Goal: Information Seeking & Learning: Check status

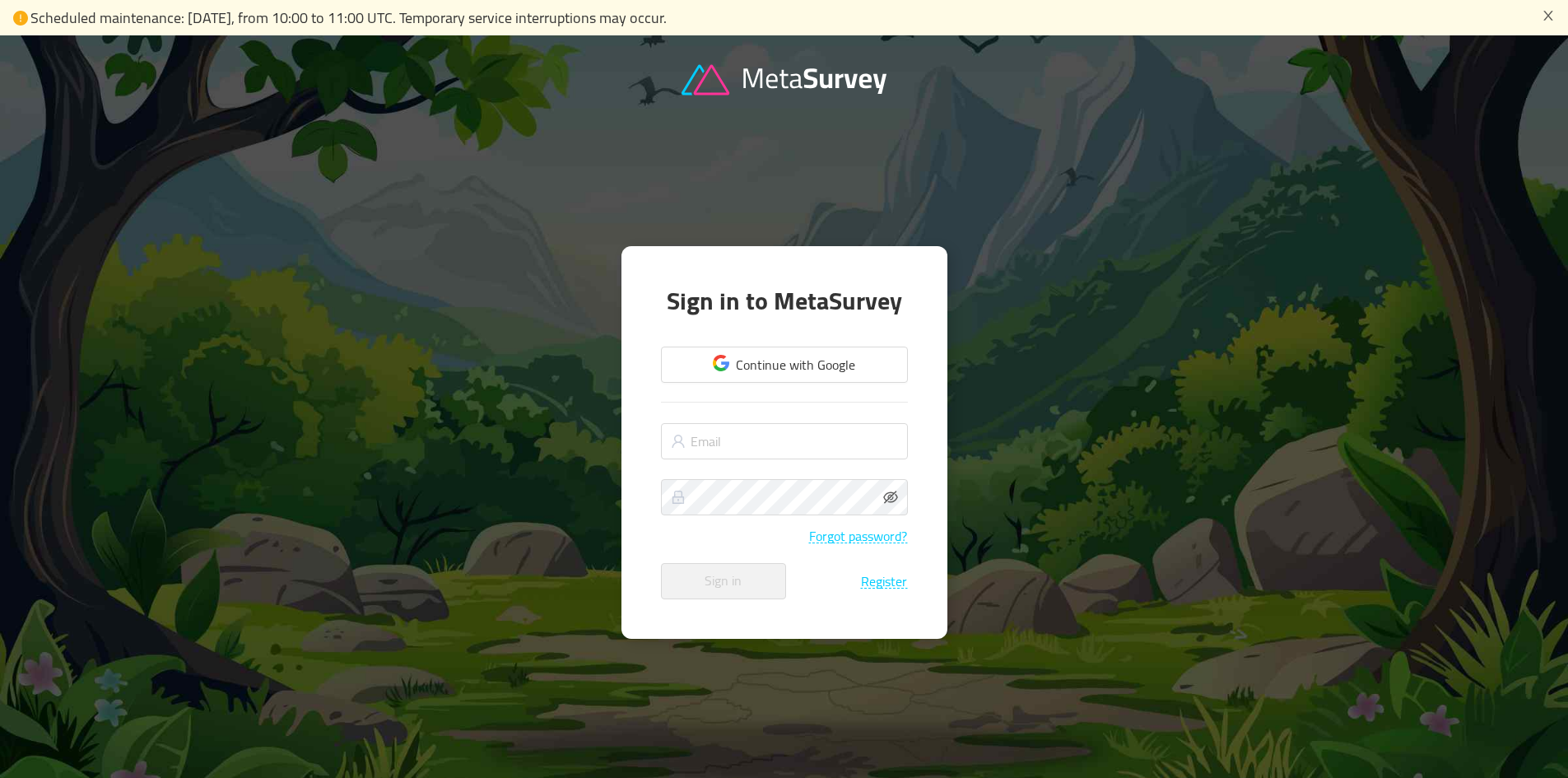
type input "[PERSON_NAME][EMAIL_ADDRESS][DOMAIN_NAME]"
click at [801, 517] on div "Forgot password?" at bounding box center [784, 527] width 247 height 31
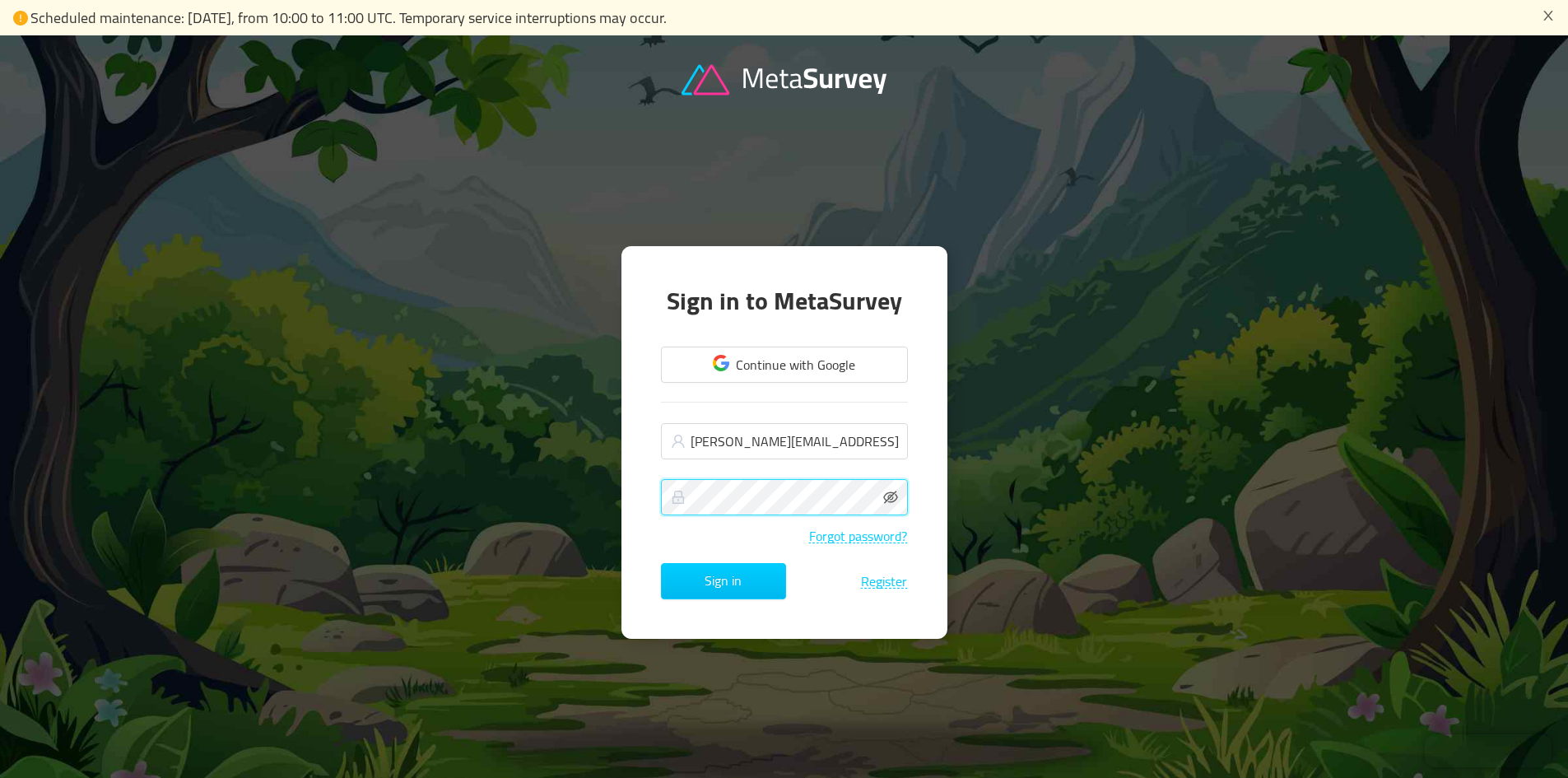
click at [661, 563] on button "Sign in" at bounding box center [723, 581] width 125 height 36
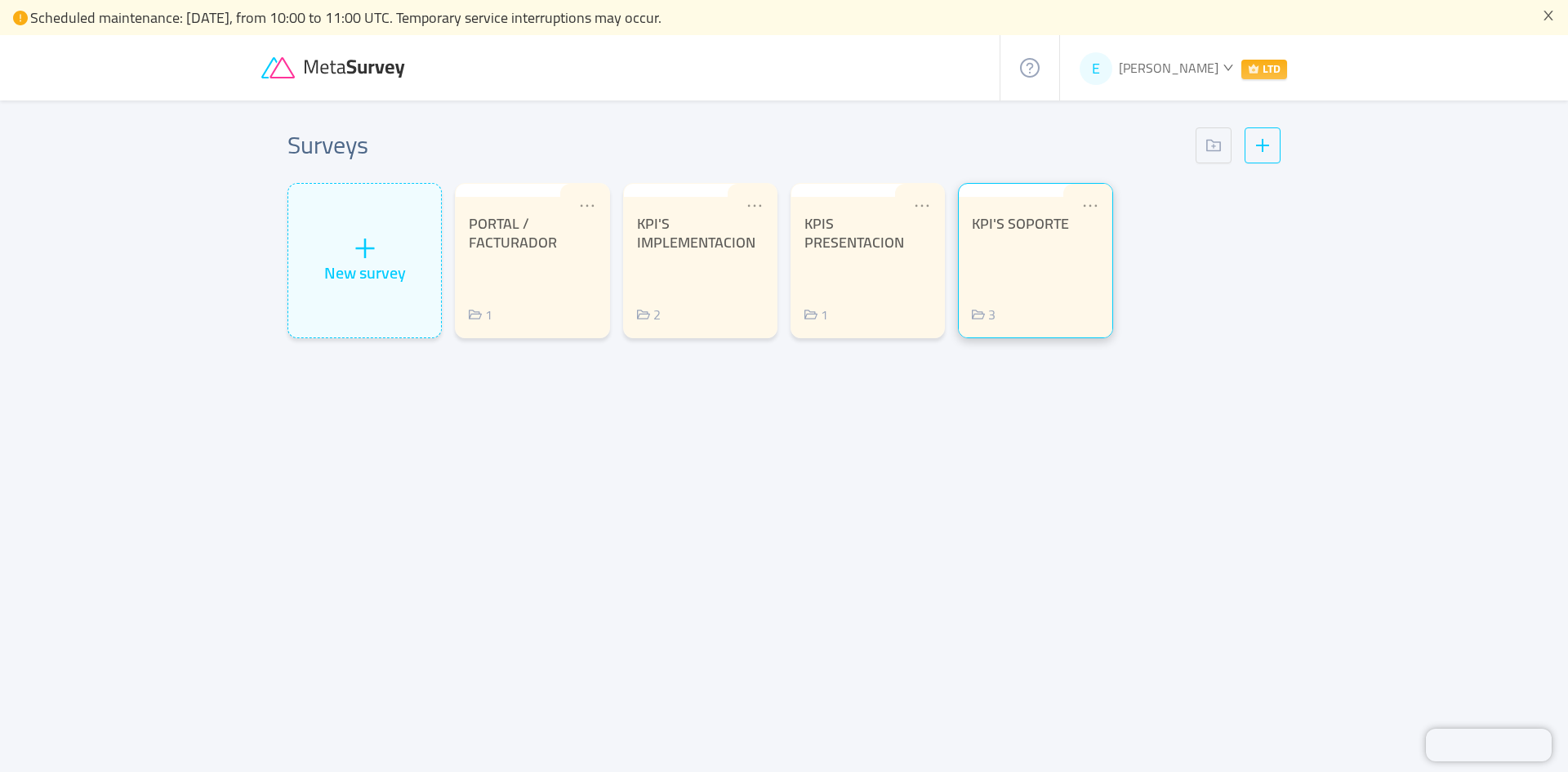
click at [1056, 226] on div "KPI'S SOPORTE" at bounding box center [1035, 225] width 126 height 19
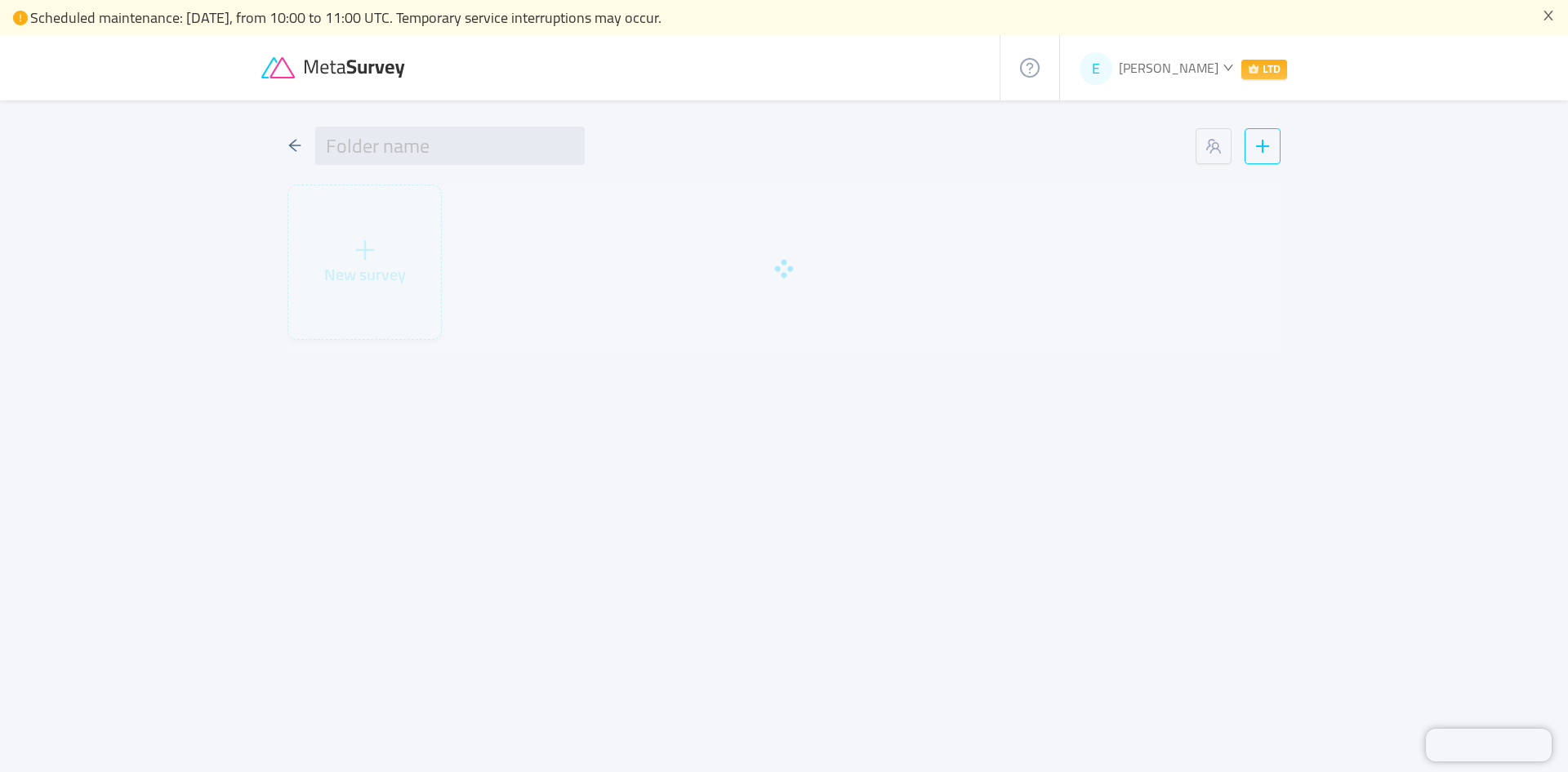
type input "KPI'S SOPORTE"
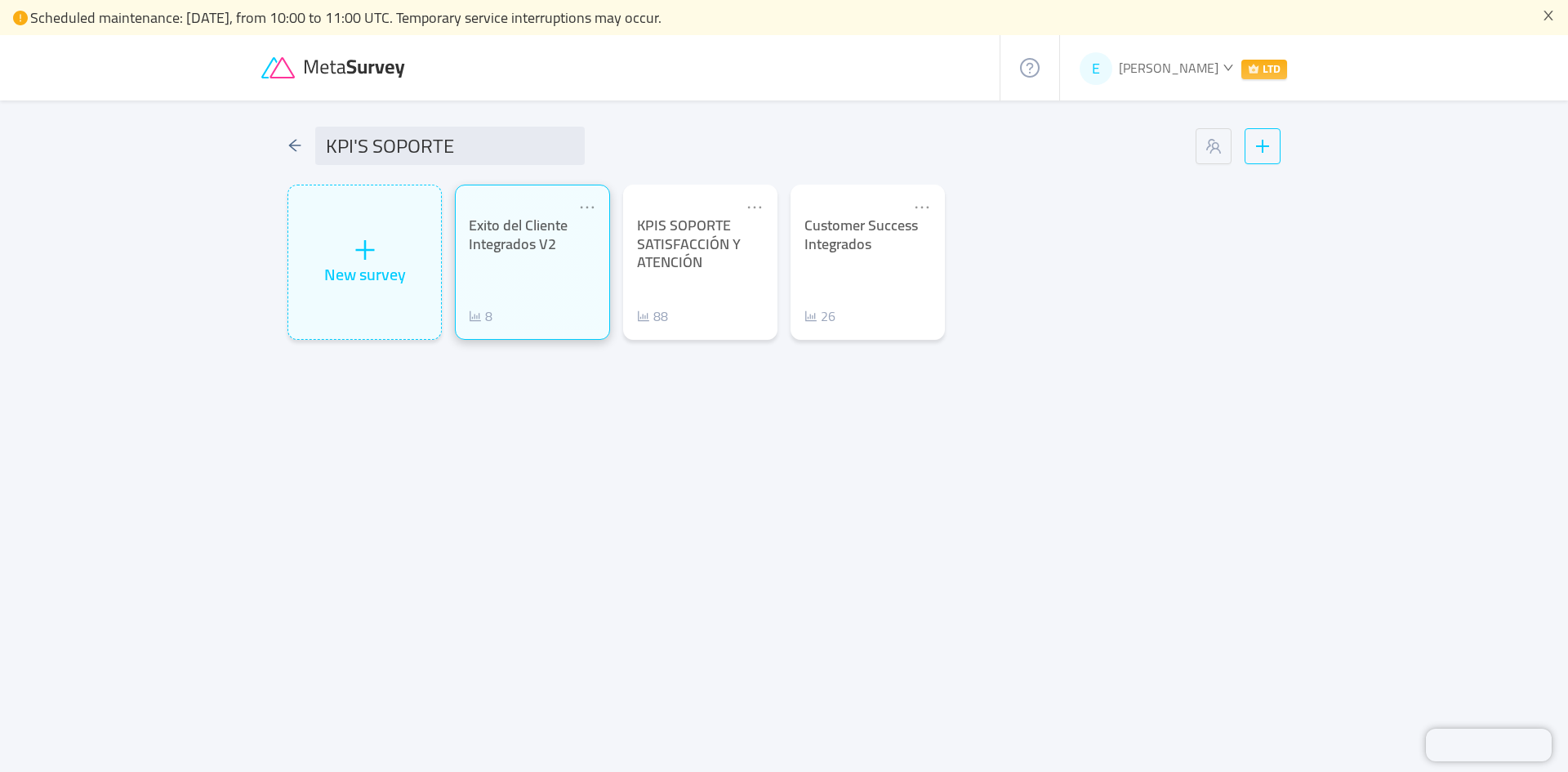
click at [507, 283] on div "Exito del Cliente Integrados V2 8" at bounding box center [531, 270] width 126 height 109
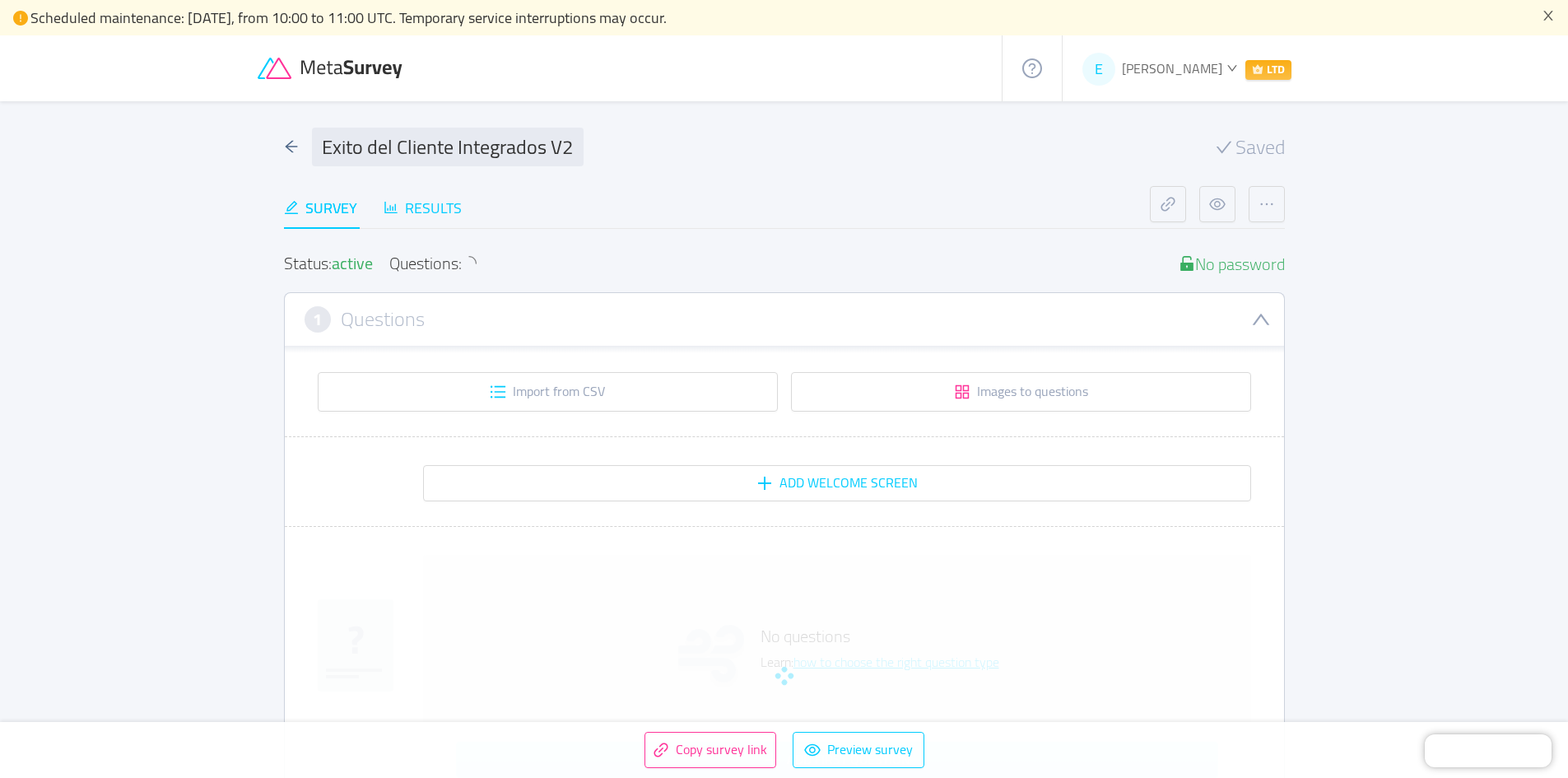
click at [434, 210] on div "Results" at bounding box center [422, 208] width 78 height 23
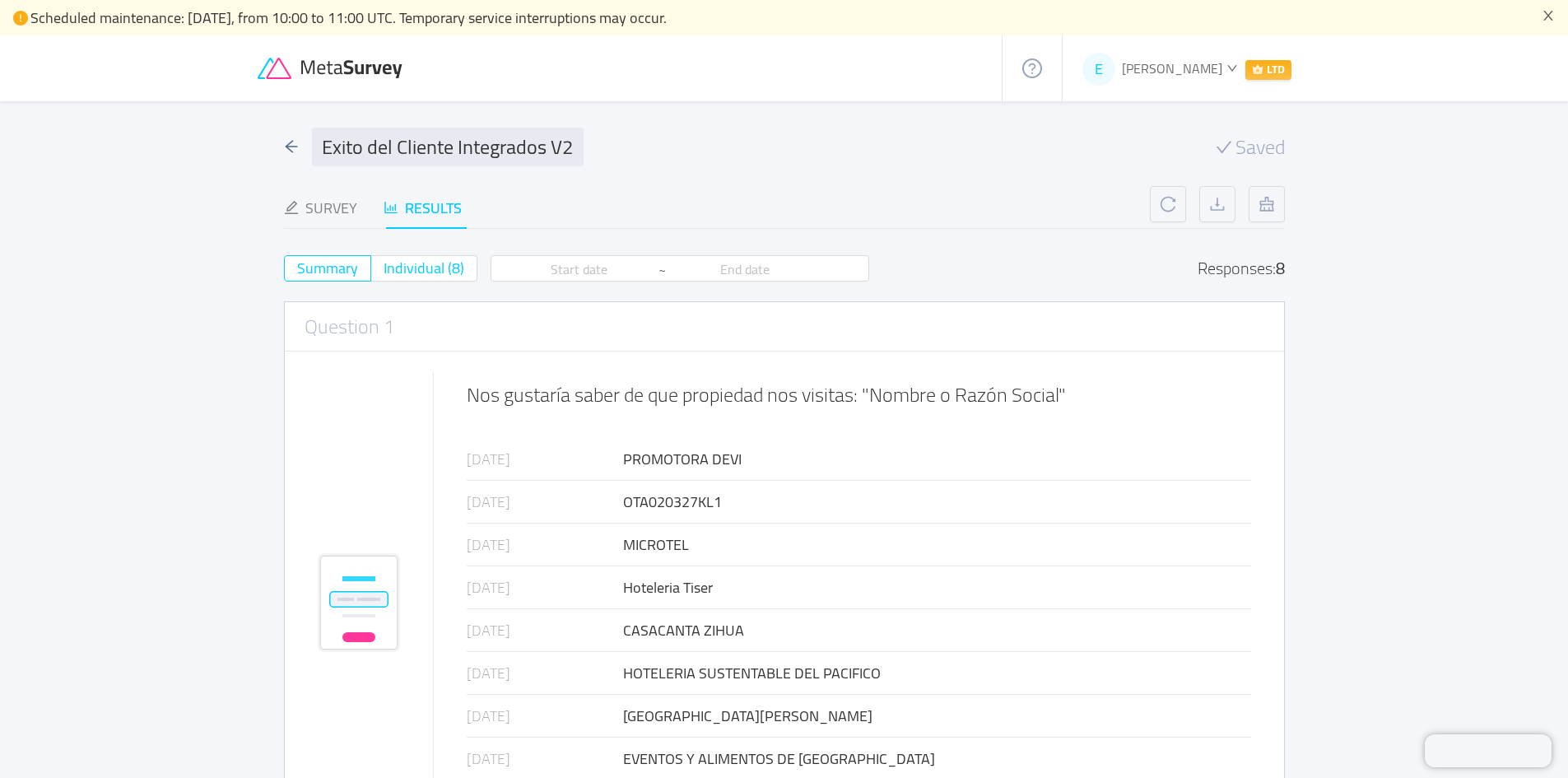
click at [431, 267] on span "Individual (8)" at bounding box center [424, 268] width 81 height 27
click at [384, 273] on input "Individual (8)" at bounding box center [384, 273] width 0 height 0
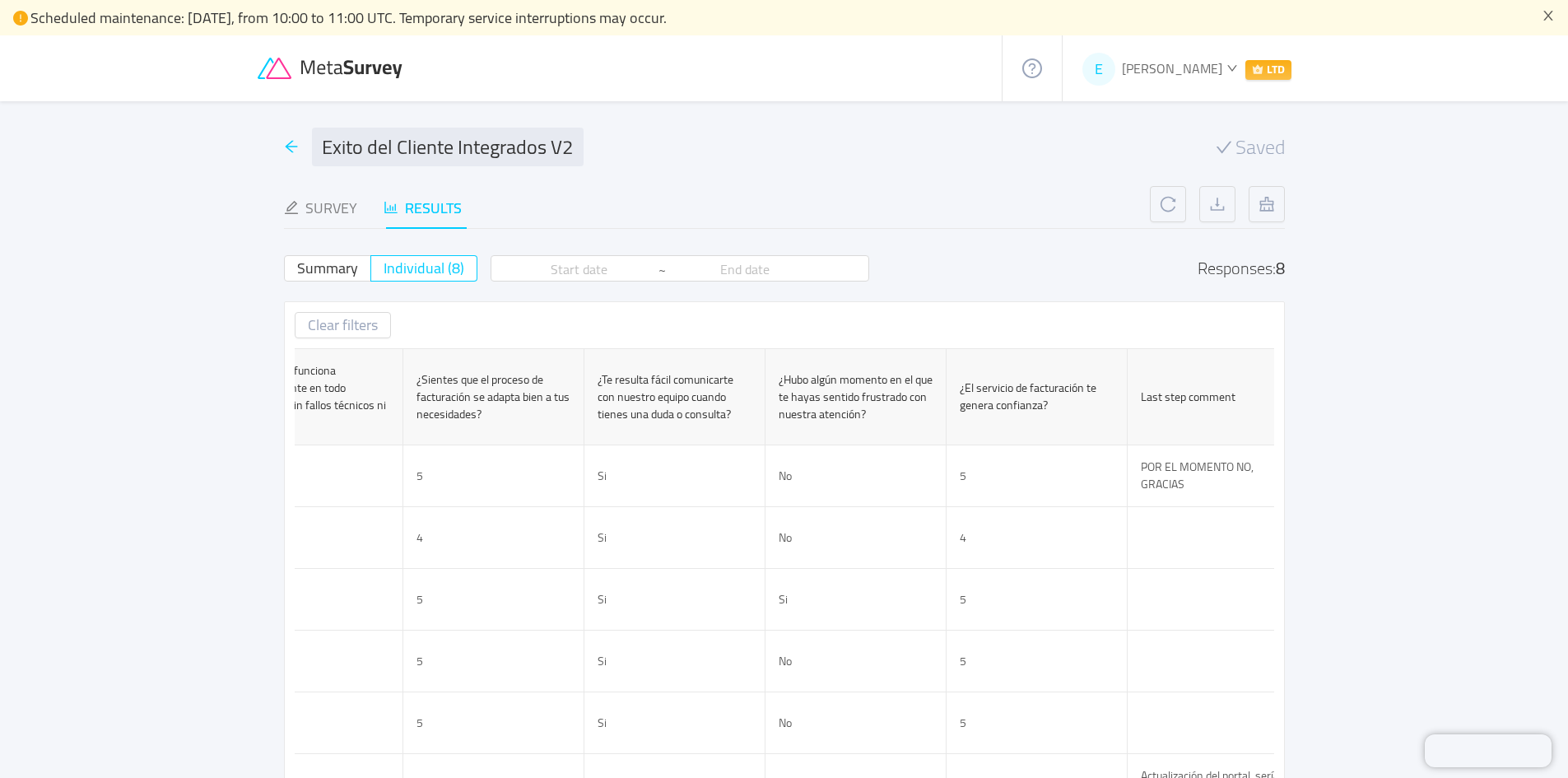
click at [288, 141] on icon "icon: arrow-left" at bounding box center [291, 147] width 15 height 15
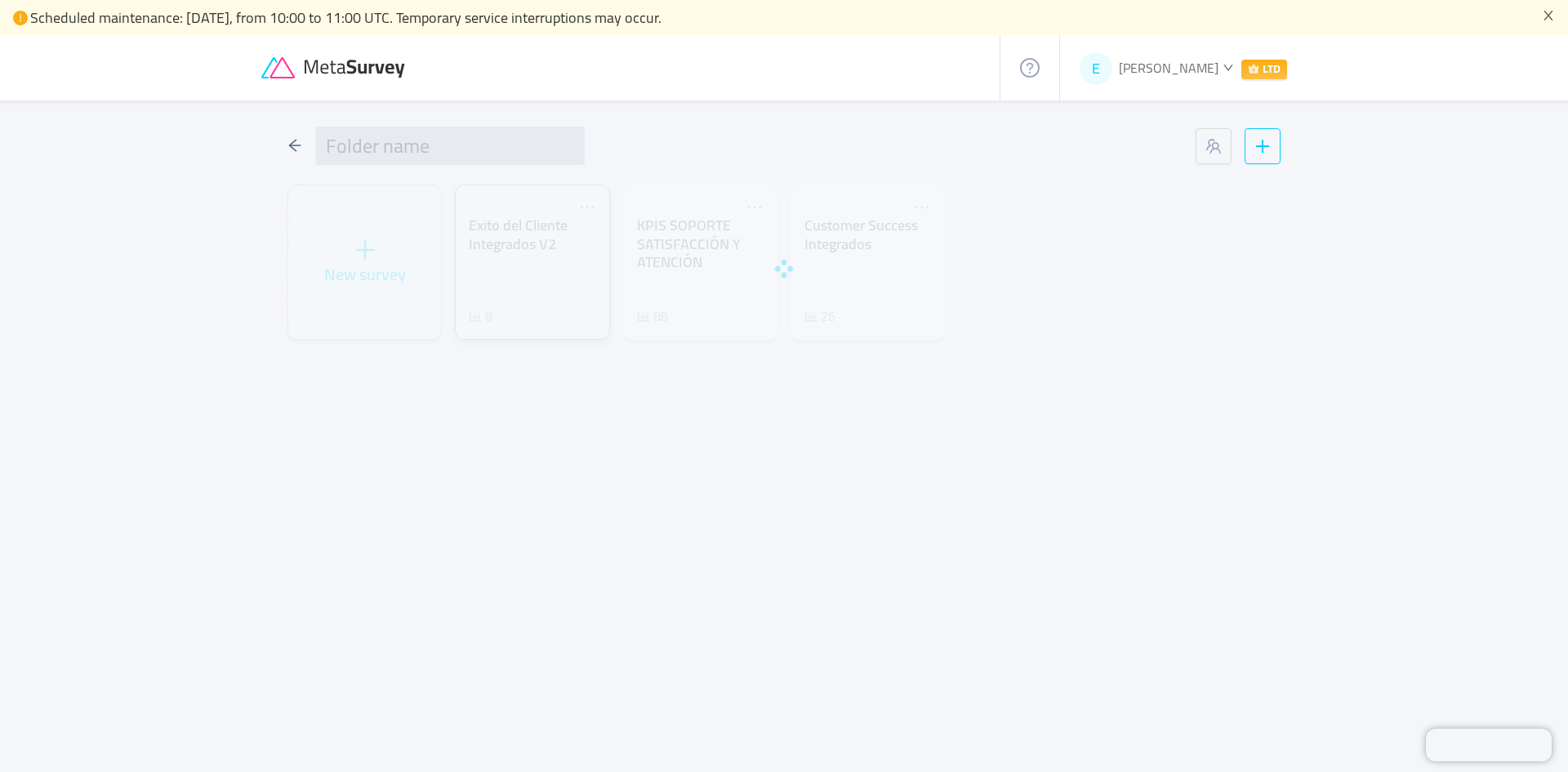
type input "KPI'S SOPORTE"
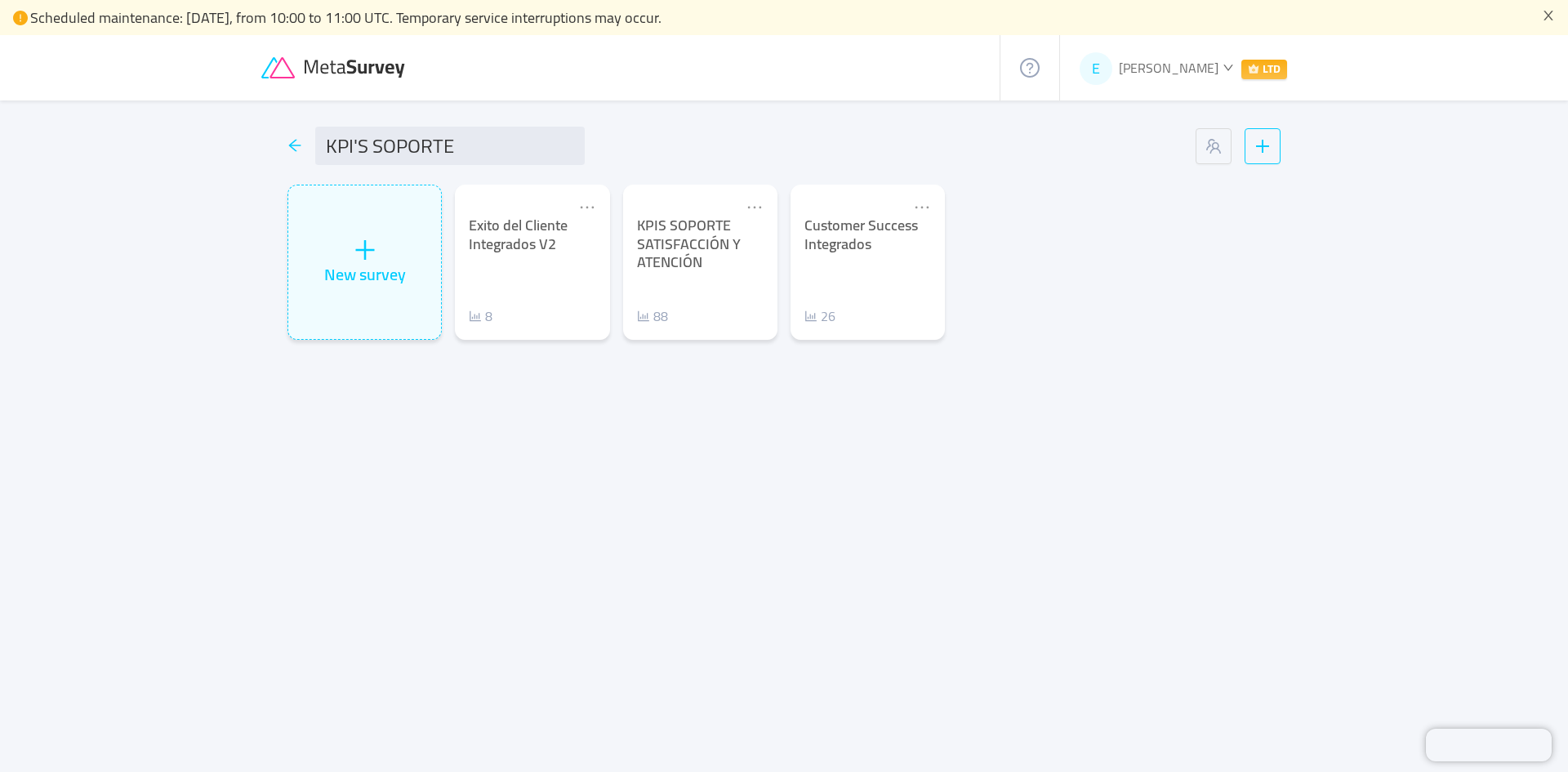
click at [298, 150] on icon "icon: arrow-left" at bounding box center [295, 146] width 15 height 15
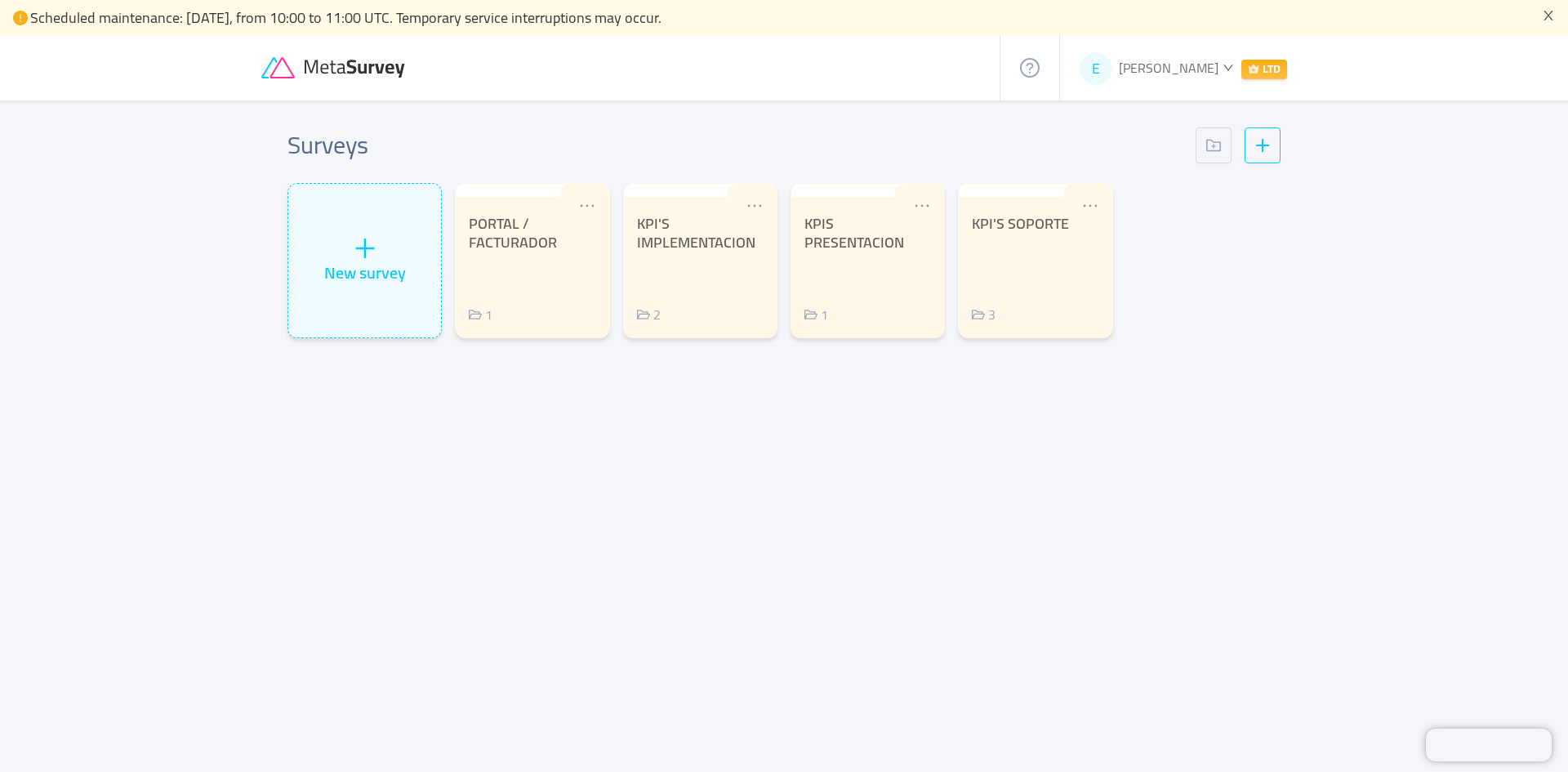
click at [1209, 76] on span "[PERSON_NAME]" at bounding box center [1169, 67] width 99 height 24
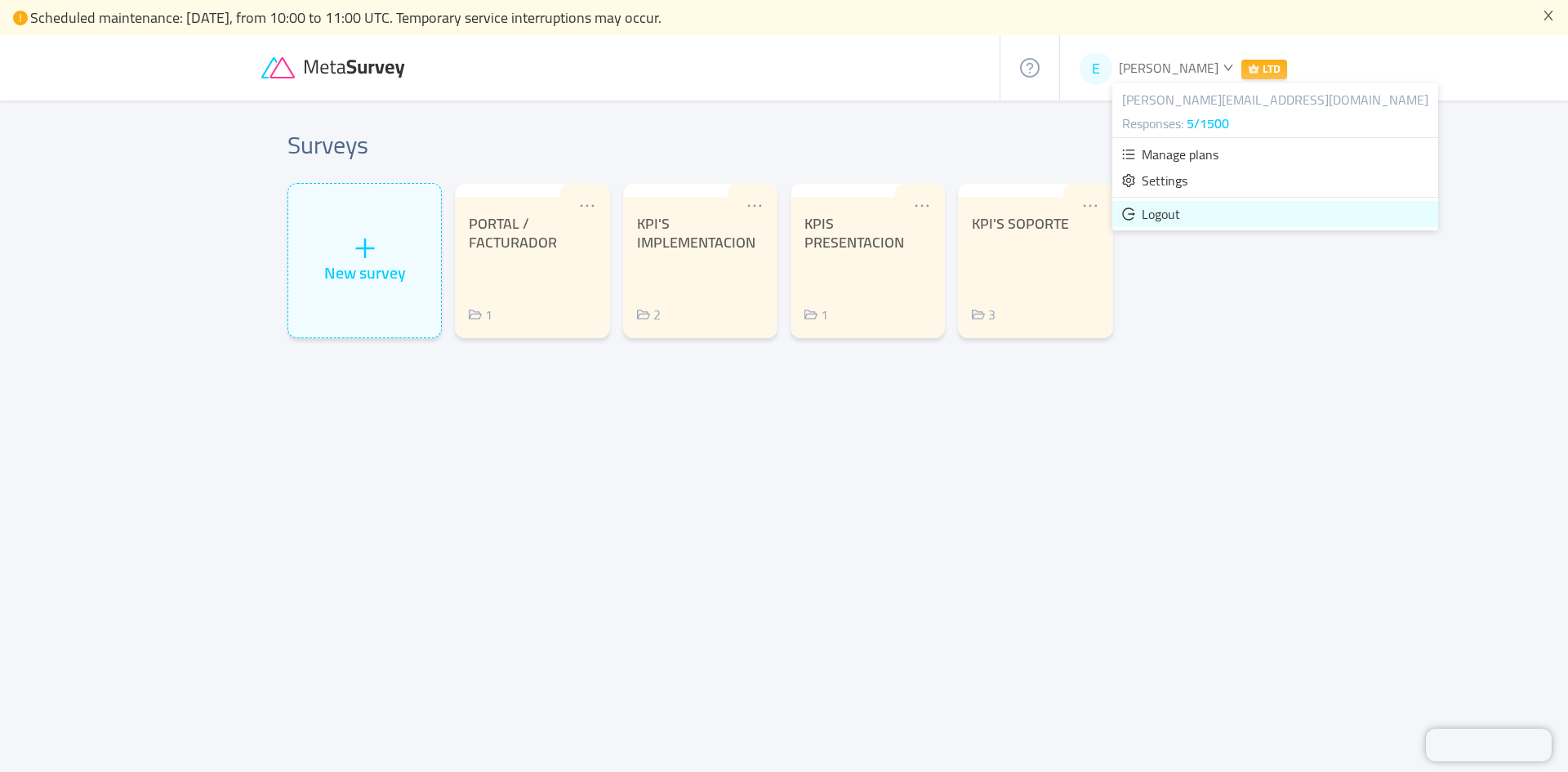
click at [1187, 216] on li "Logout" at bounding box center [1275, 214] width 326 height 26
